Goal: Information Seeking & Learning: Learn about a topic

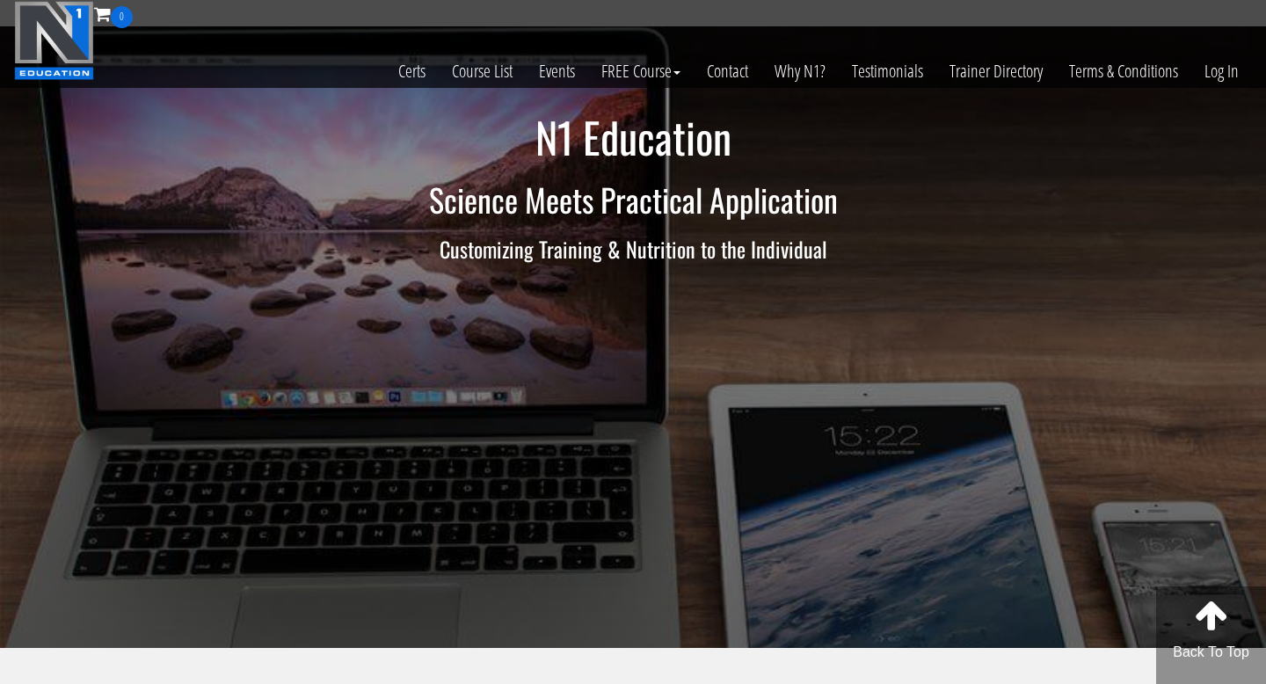
scroll to position [4, 0]
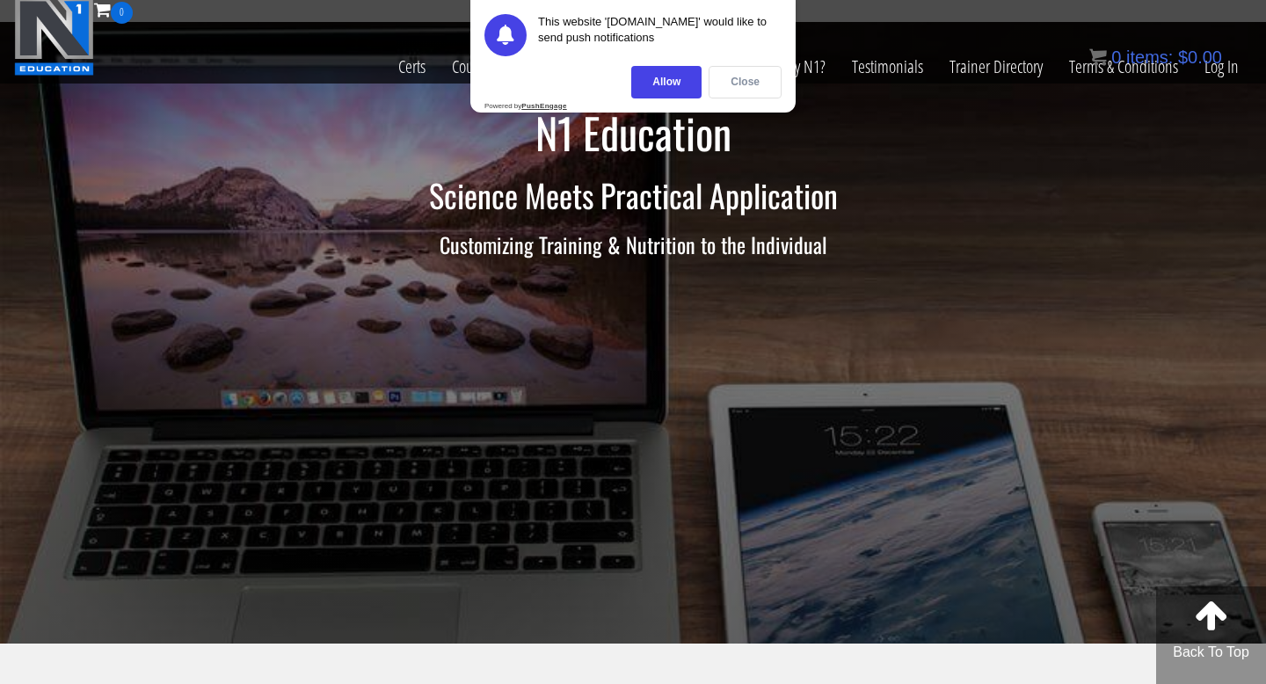
click at [718, 83] on div "Close" at bounding box center [745, 82] width 73 height 33
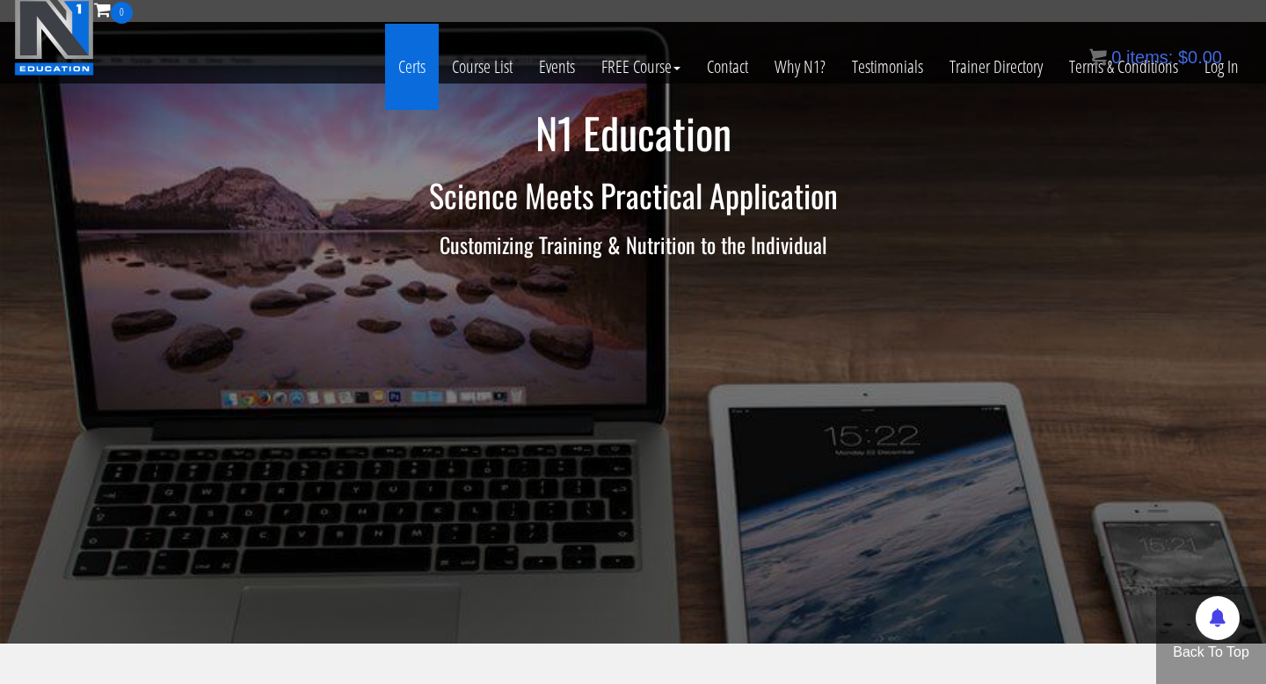
click at [427, 65] on link "Certs" at bounding box center [412, 67] width 54 height 86
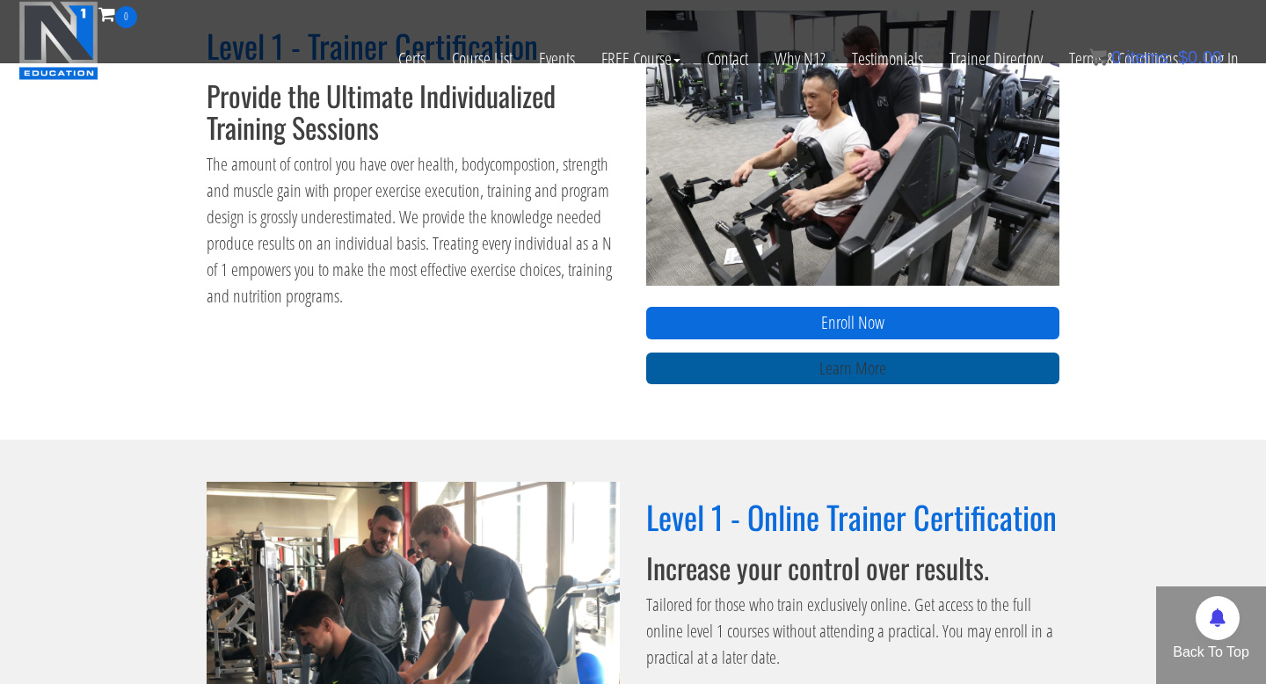
scroll to position [921, 0]
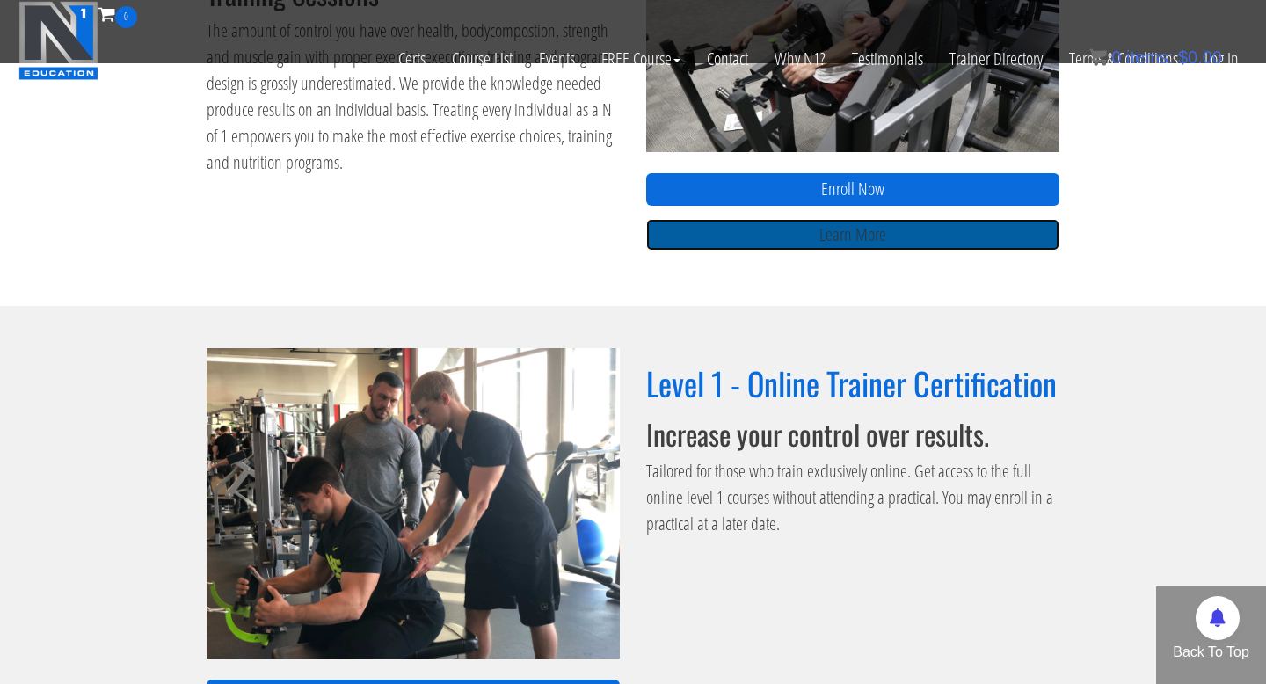
click at [766, 233] on link "Learn More" at bounding box center [852, 235] width 413 height 33
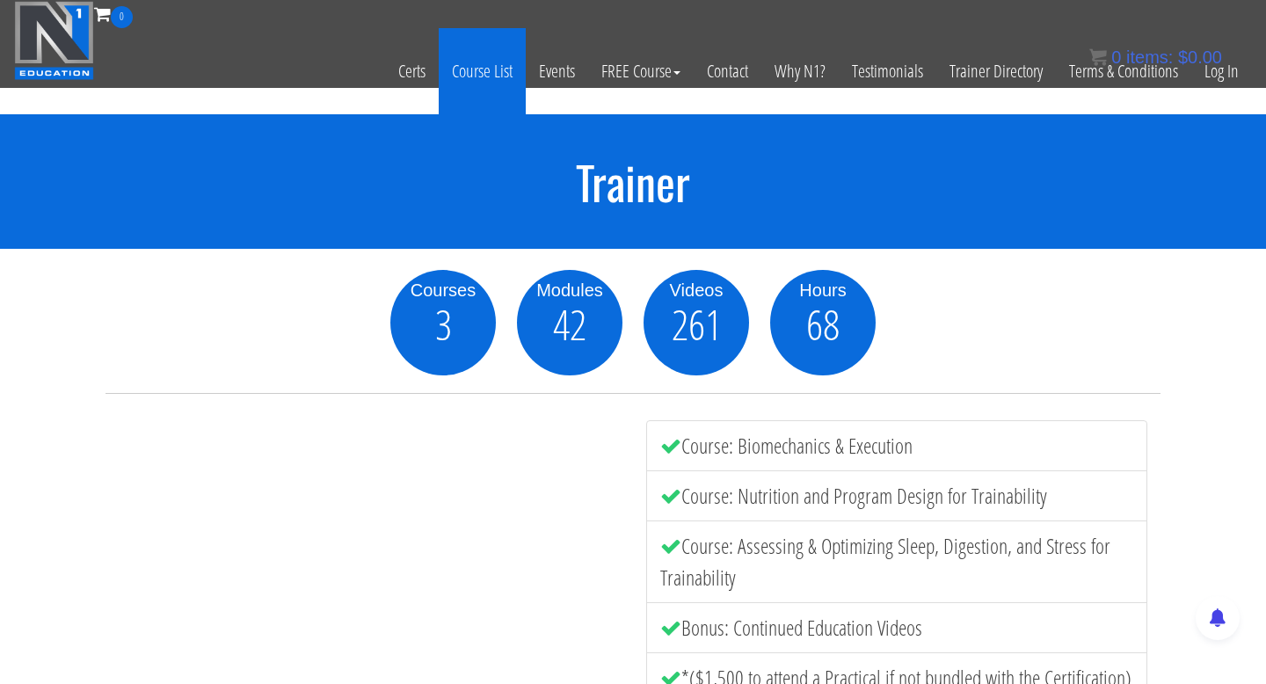
click at [503, 60] on link "Course List" at bounding box center [482, 71] width 87 height 86
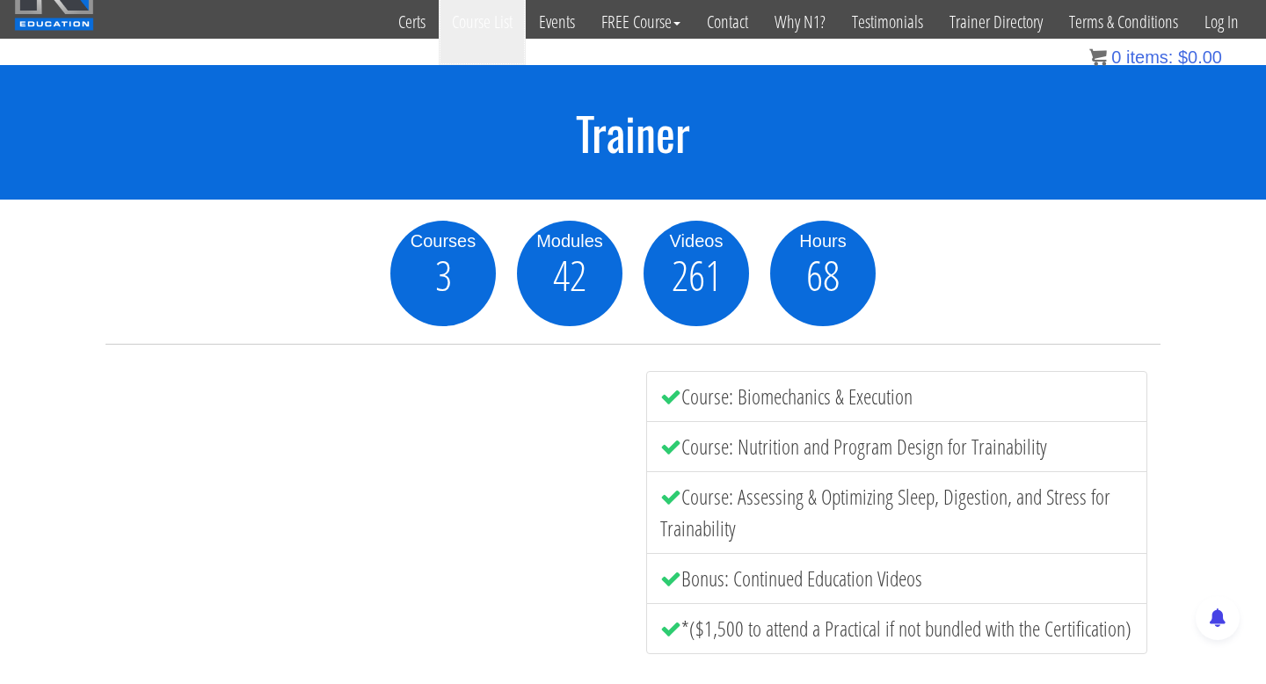
scroll to position [51, 0]
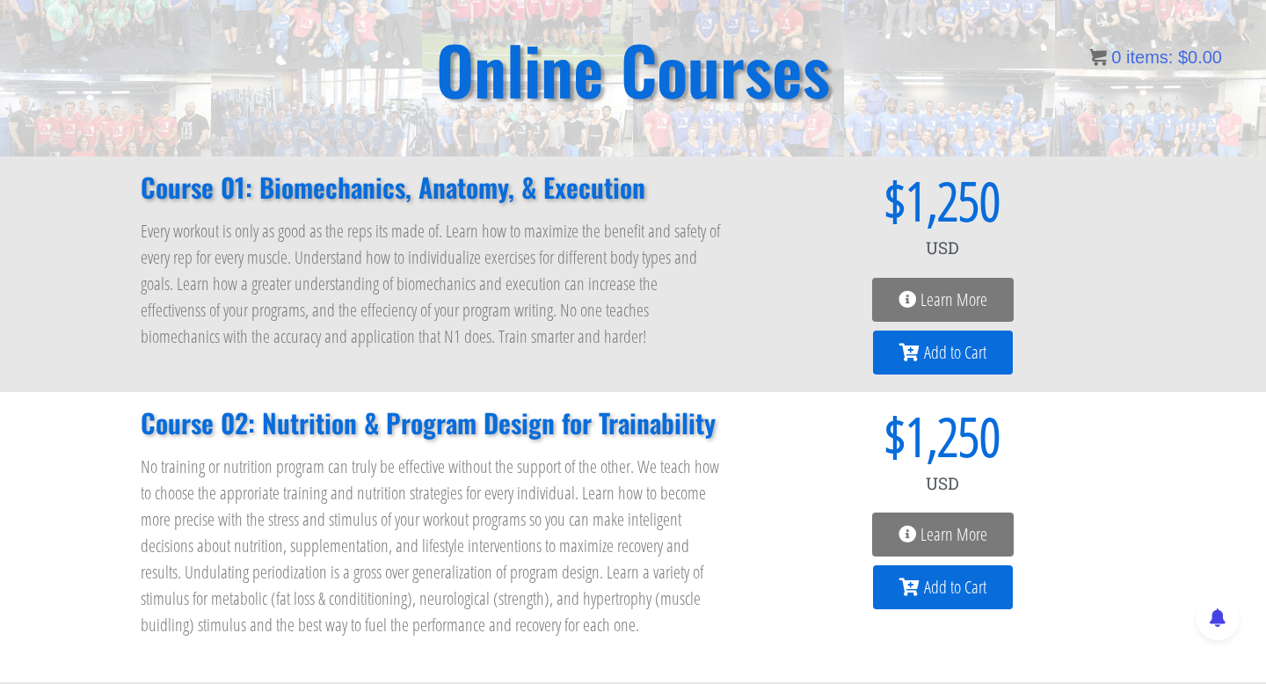
scroll to position [138, 0]
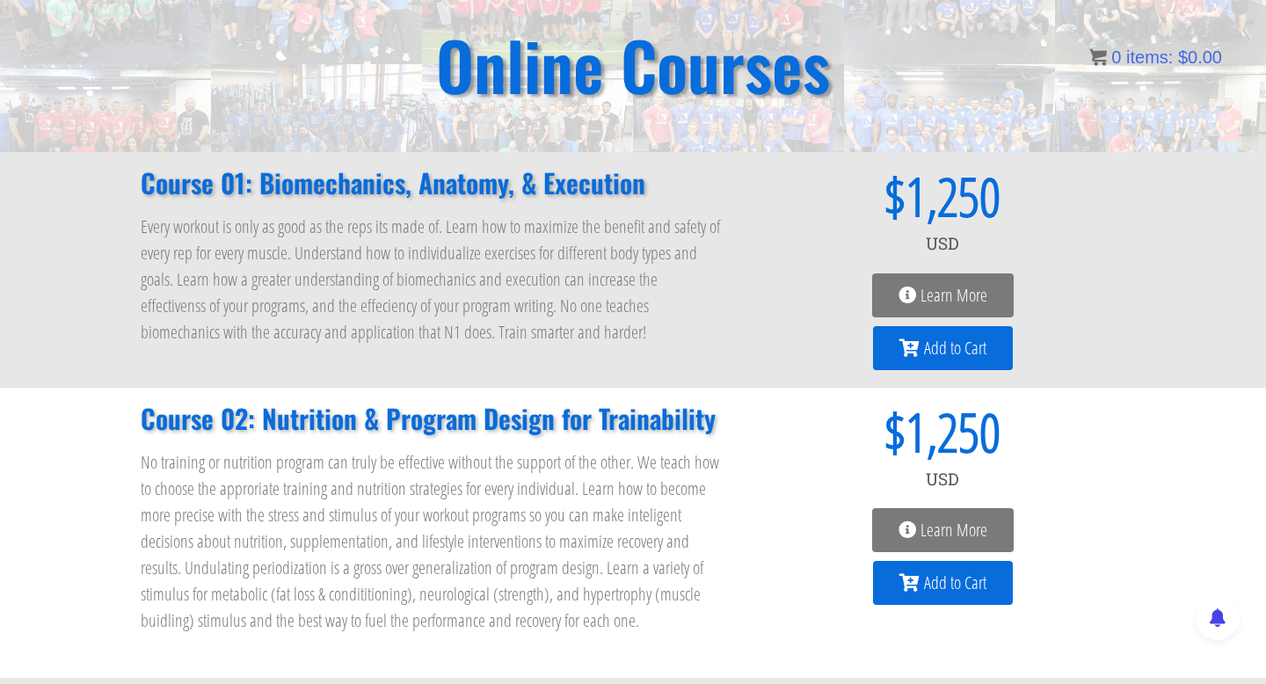
click at [969, 303] on span "Learn More" at bounding box center [953, 296] width 67 height 18
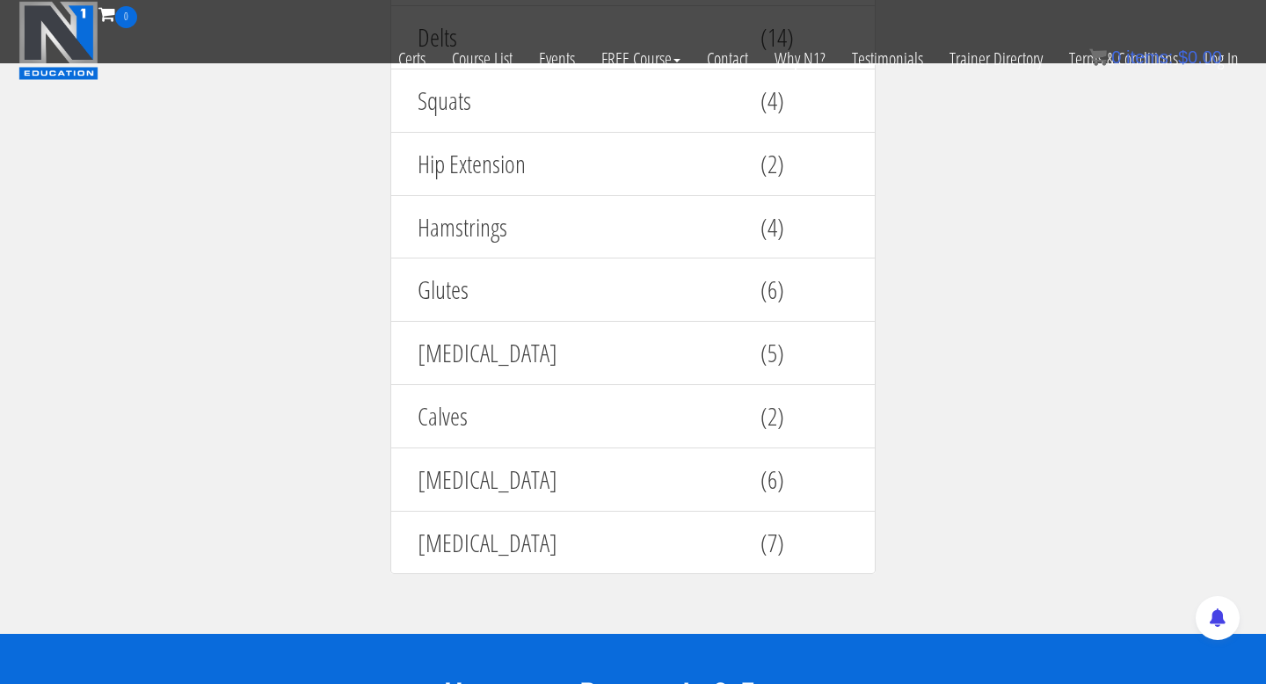
scroll to position [2765, 0]
